Goal: Check status: Check status

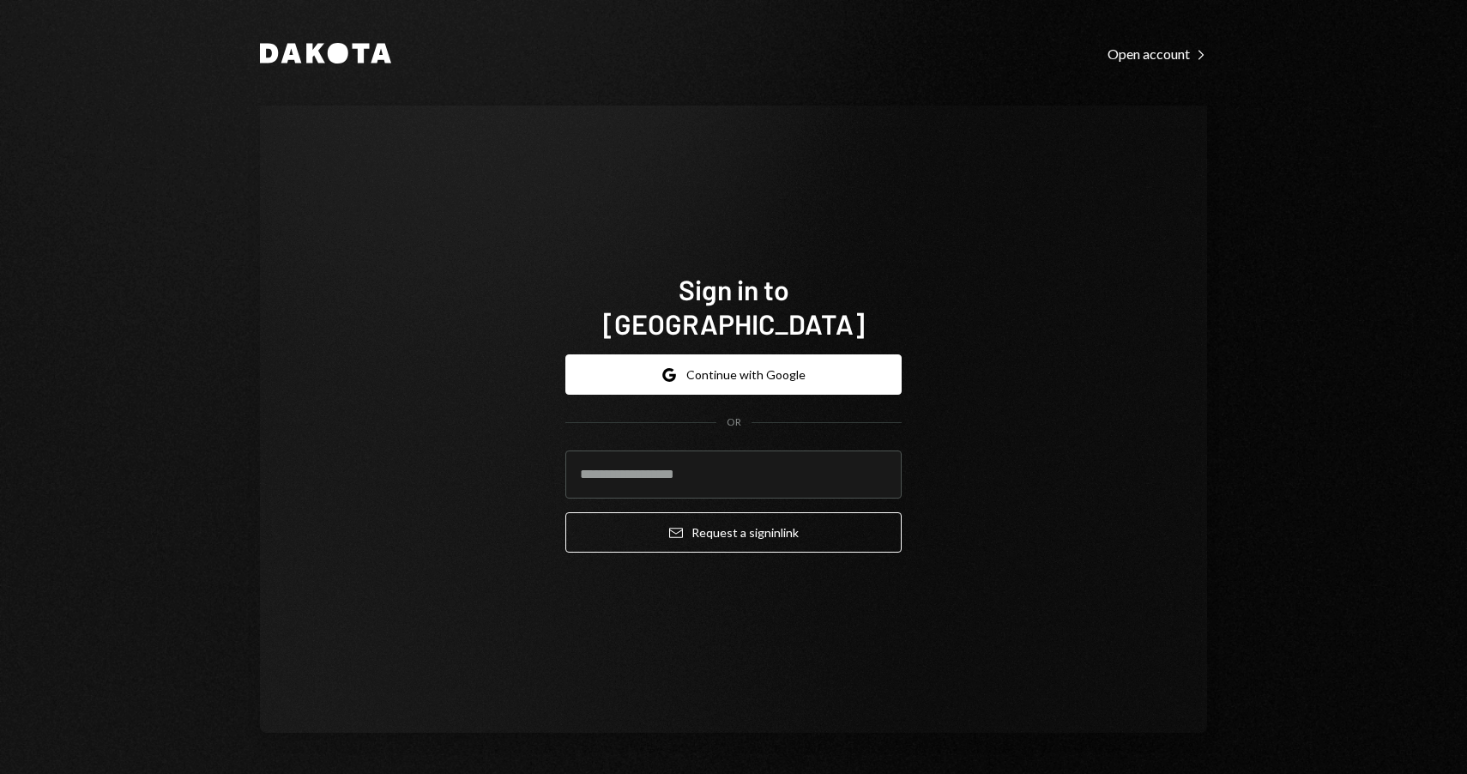
click at [716, 368] on button "Google Continue with Google" at bounding box center [733, 374] width 336 height 40
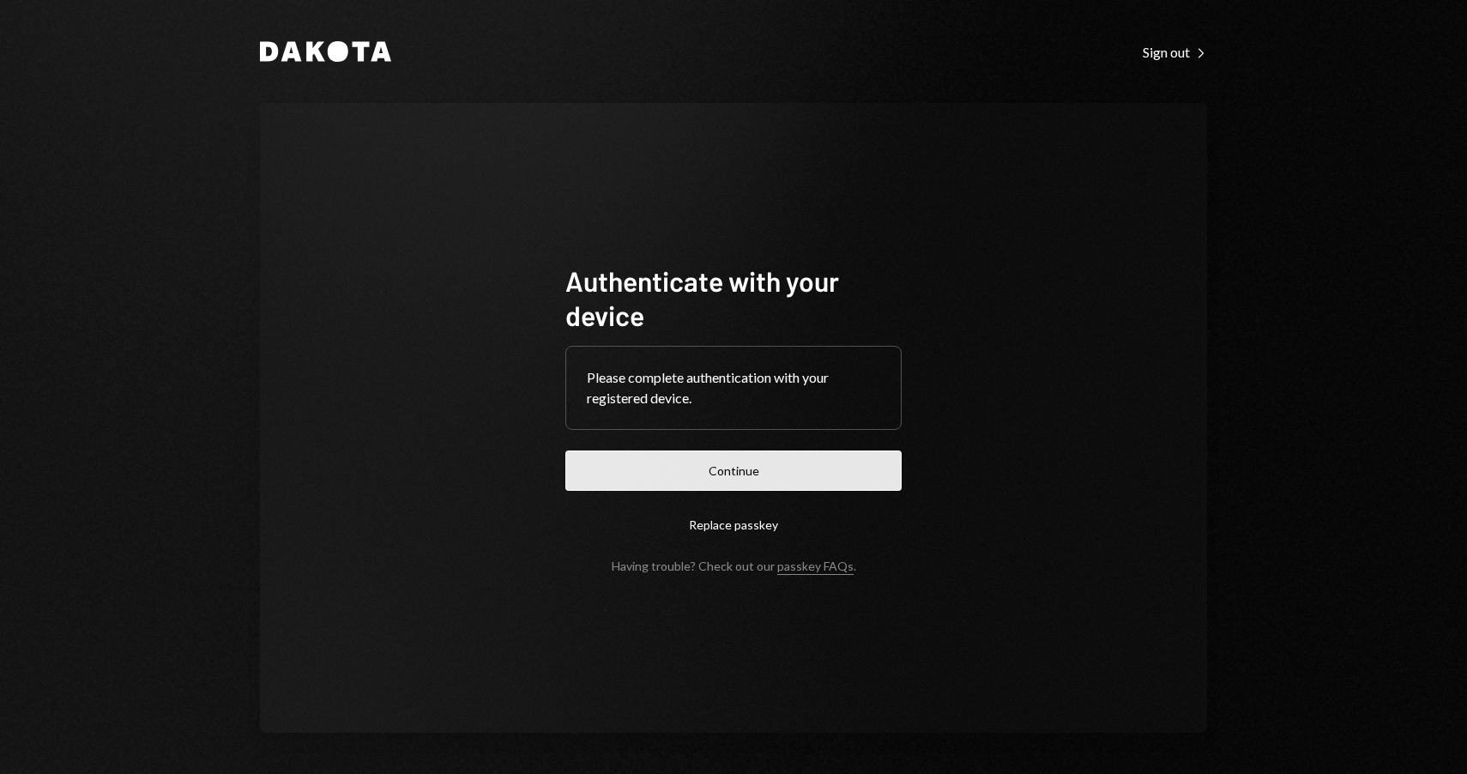
click at [791, 474] on button "Continue" at bounding box center [733, 470] width 336 height 40
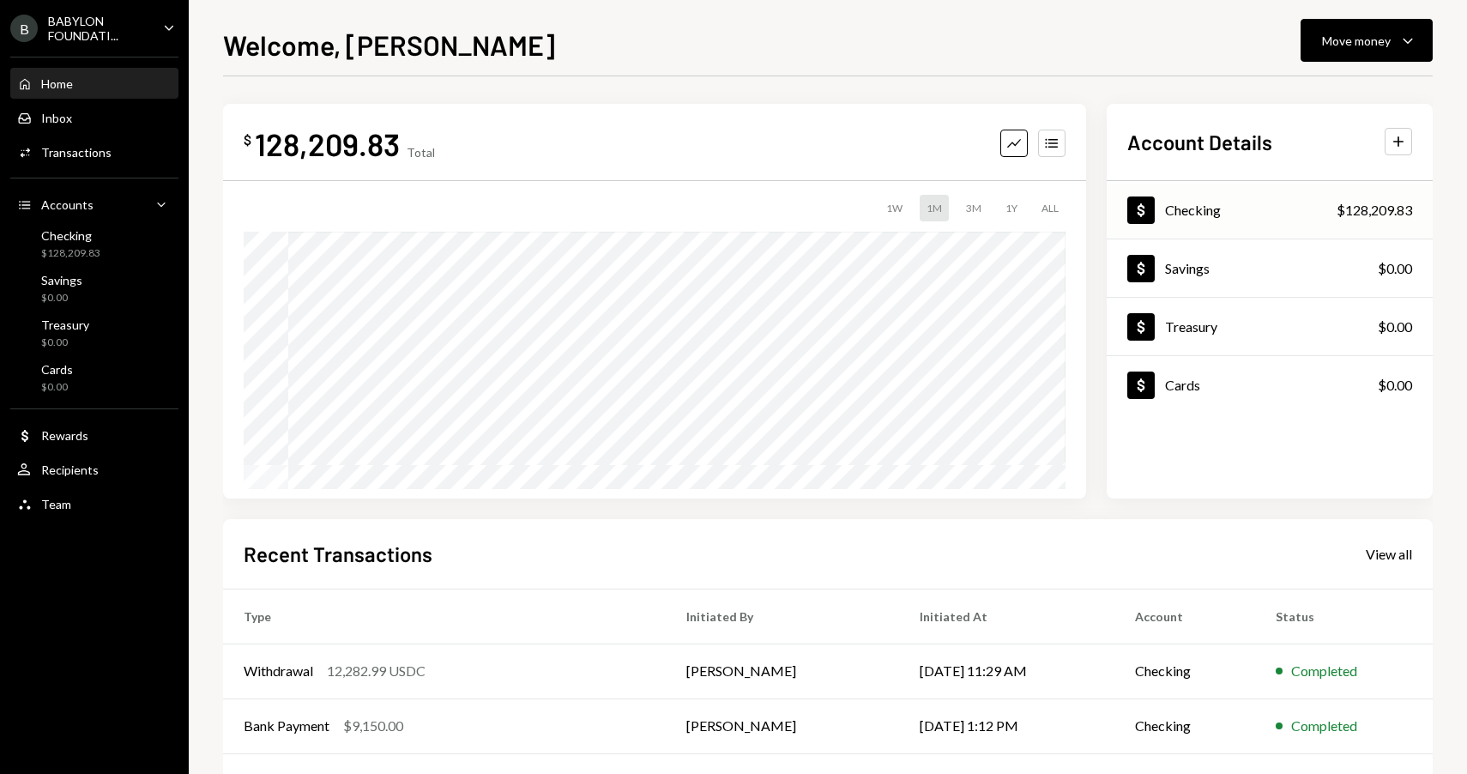
click at [1188, 210] on div "Checking" at bounding box center [1193, 210] width 56 height 16
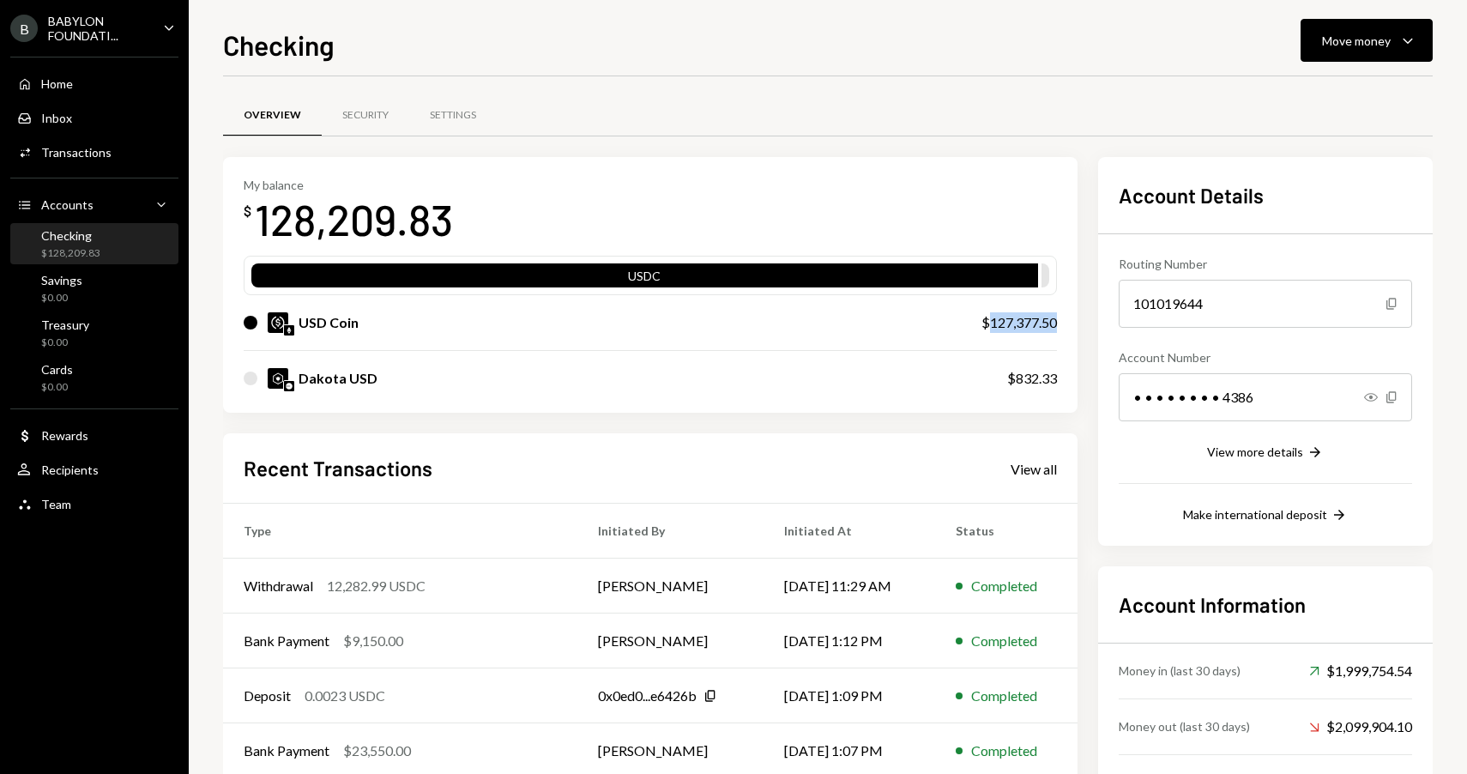
drag, startPoint x: 987, startPoint y: 323, endPoint x: 1058, endPoint y: 323, distance: 70.4
click at [1058, 323] on div "My balance $ 128,209.83 USDC USD Coin $127,377.50 Dakota USD $832.33" at bounding box center [650, 285] width 854 height 257
copy div "127,377.50"
drag, startPoint x: 1015, startPoint y: 379, endPoint x: 1066, endPoint y: 379, distance: 51.5
click at [1066, 379] on div "My balance $ 128,209.83 USDC USD Coin $127,377.50 Dakota USD $832.33" at bounding box center [650, 285] width 854 height 257
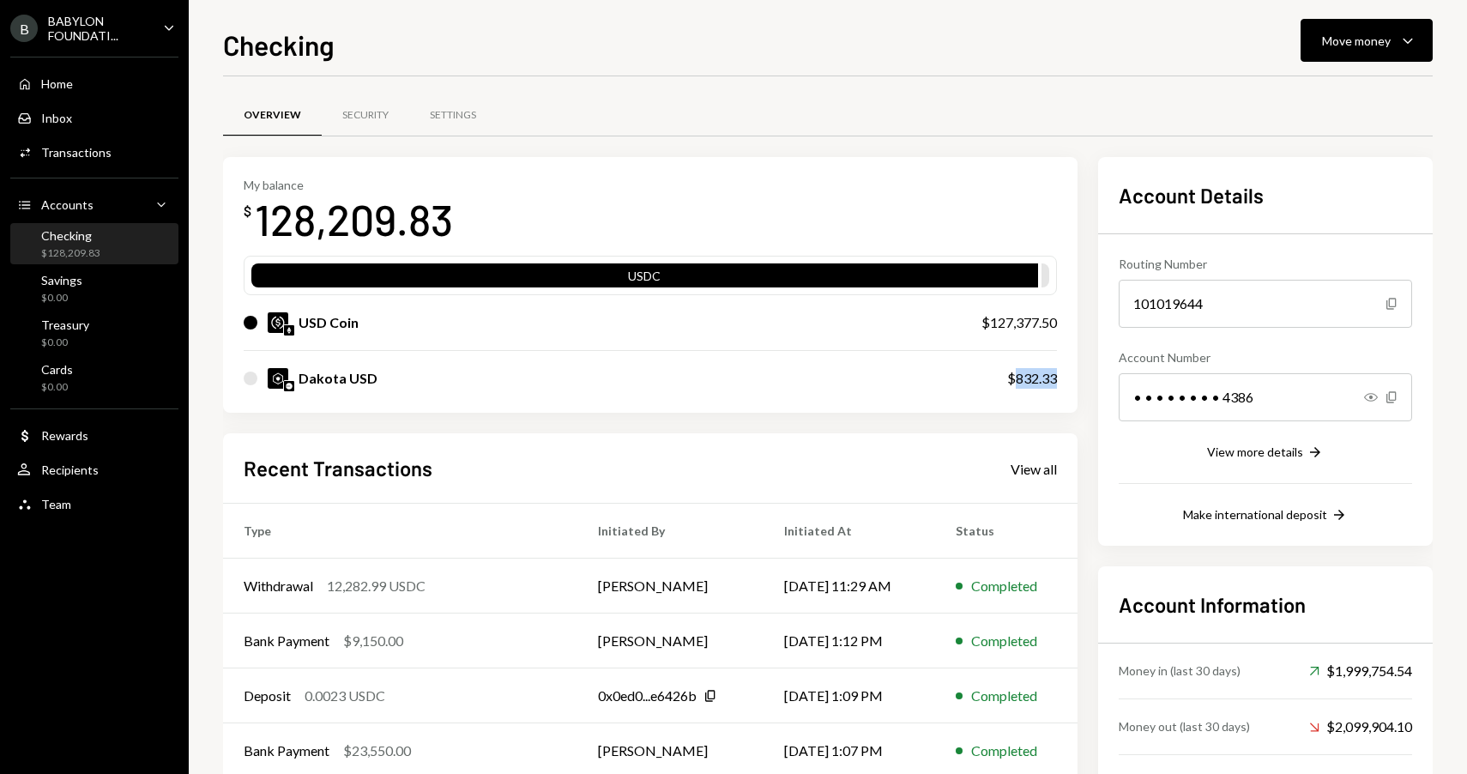
copy div "832.33"
click at [104, 32] on div "BABYLON FOUNDATI..." at bounding box center [98, 28] width 101 height 29
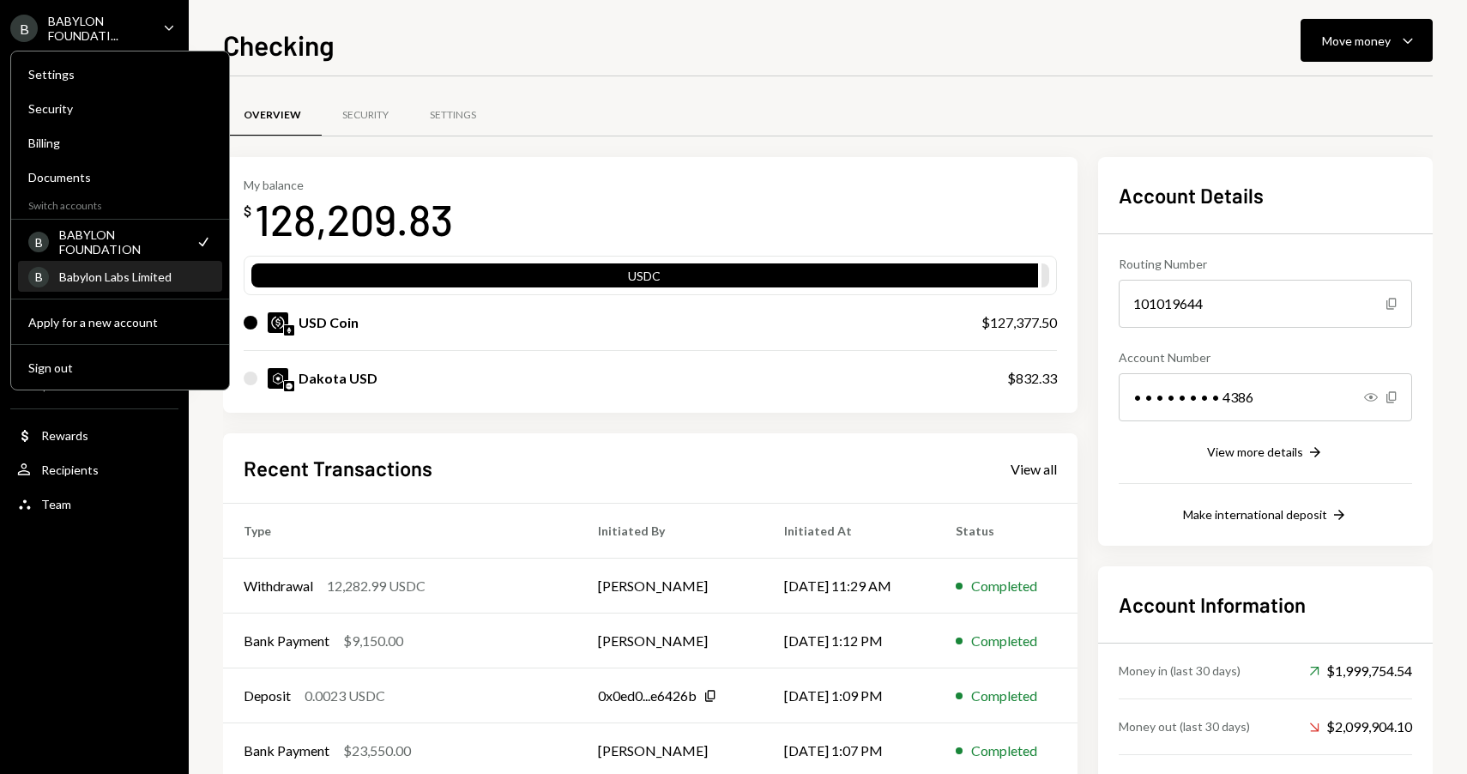
click at [100, 271] on div "Babylon Labs Limited" at bounding box center [135, 276] width 153 height 15
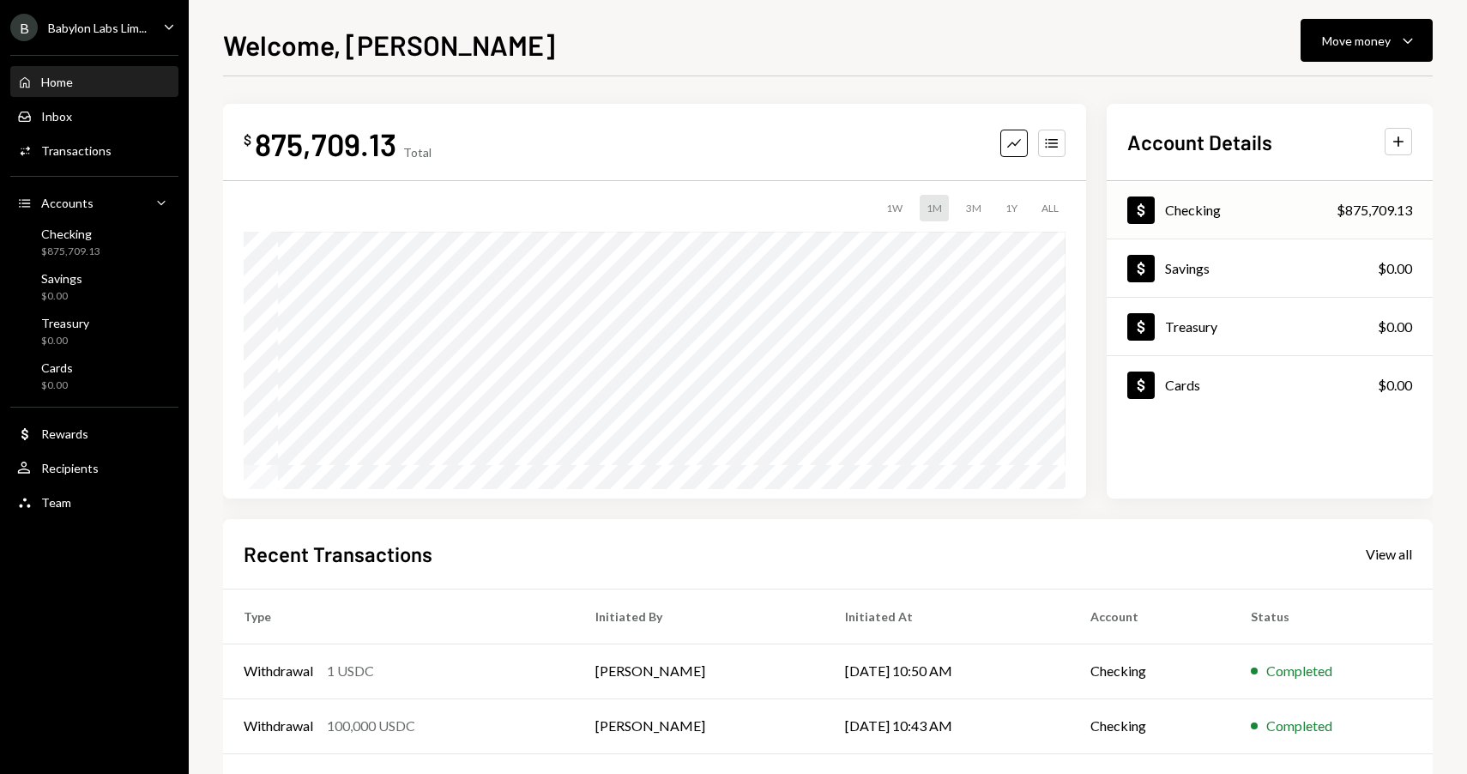
click at [1185, 207] on div "Checking" at bounding box center [1193, 210] width 56 height 16
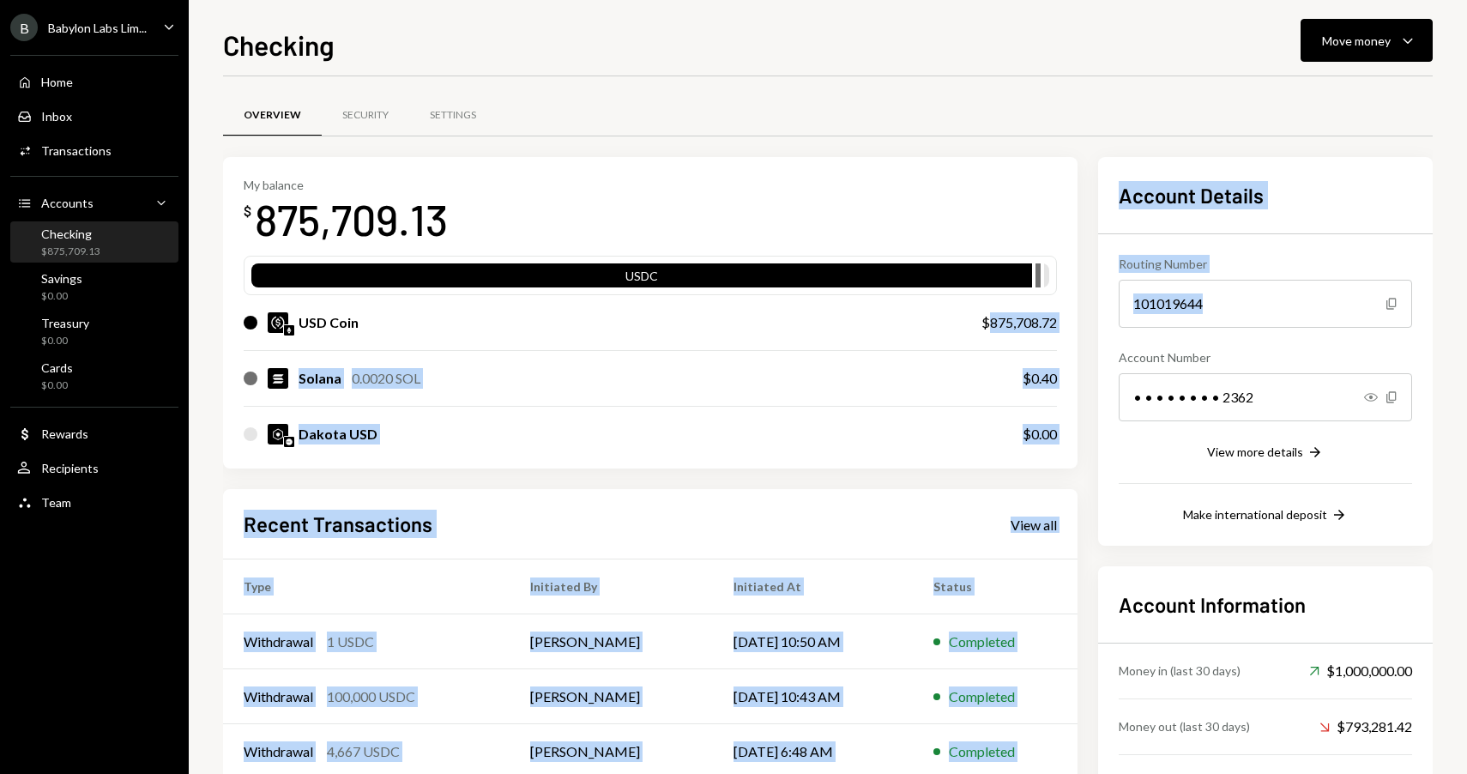
drag, startPoint x: 988, startPoint y: 324, endPoint x: 1090, endPoint y: 324, distance: 101.2
click at [1090, 324] on div "My balance $ 875,709.13 USDC USD Coin $875,708.72 Solana 0.0020 SOL $0.40 Dakot…" at bounding box center [828, 523] width 1210 height 732
copy div "875,708.72 Solana 0.0020 SOL $0.40 Dakota USD $0.00 Recent Transactions View al…"
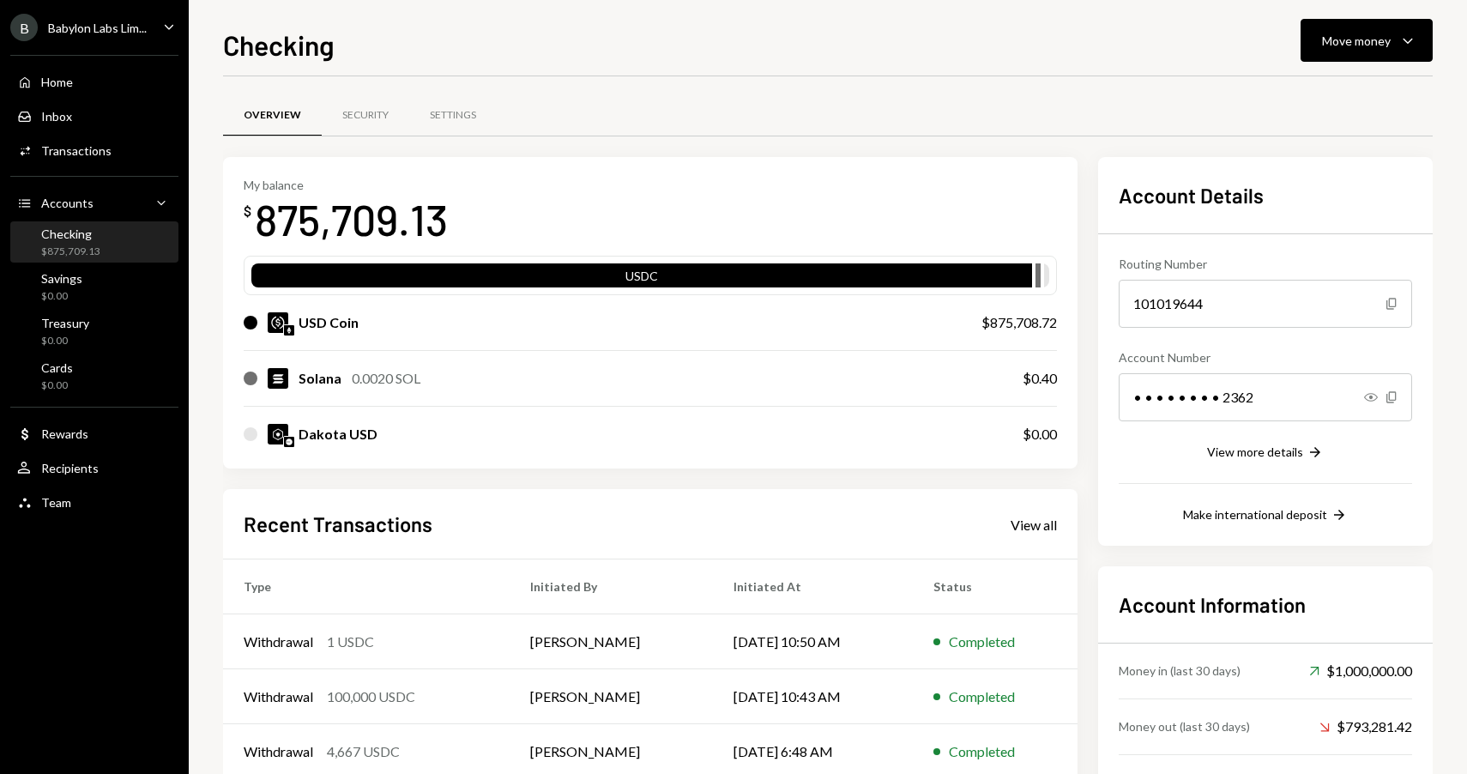
click at [885, 329] on div "USD Coin" at bounding box center [596, 322] width 704 height 21
drag, startPoint x: 987, startPoint y: 325, endPoint x: 1054, endPoint y: 324, distance: 66.9
click at [1054, 324] on div "$875,708.72" at bounding box center [1018, 322] width 75 height 21
copy div "875,708.72"
